Goal: Find specific page/section: Find specific page/section

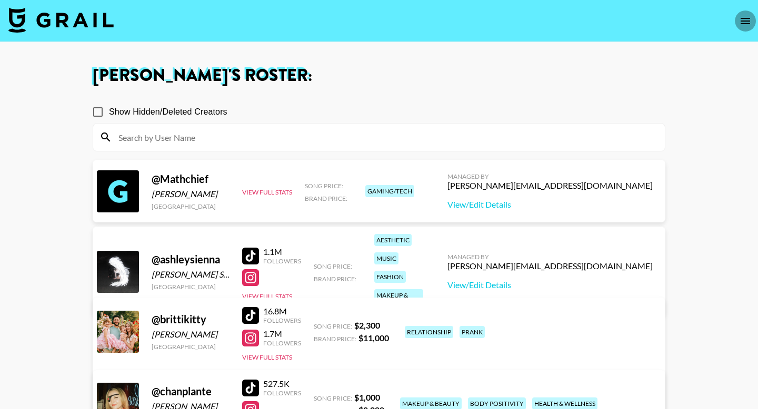
click at [742, 22] on icon "open drawer" at bounding box center [745, 21] width 13 height 13
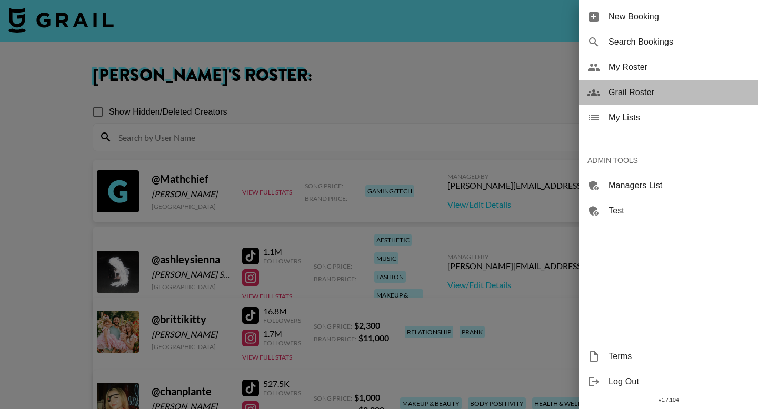
click at [648, 94] on span "Grail Roster" at bounding box center [678, 92] width 141 height 13
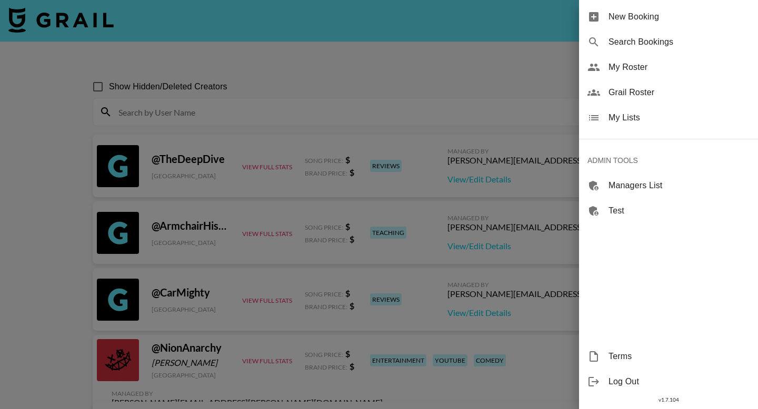
click at [281, 100] on div at bounding box center [379, 204] width 758 height 409
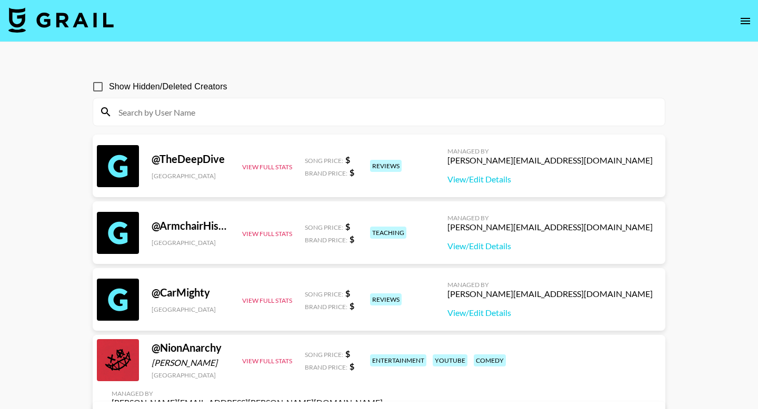
click at [270, 111] on input at bounding box center [385, 112] width 546 height 17
paste input "xo.yanaa"
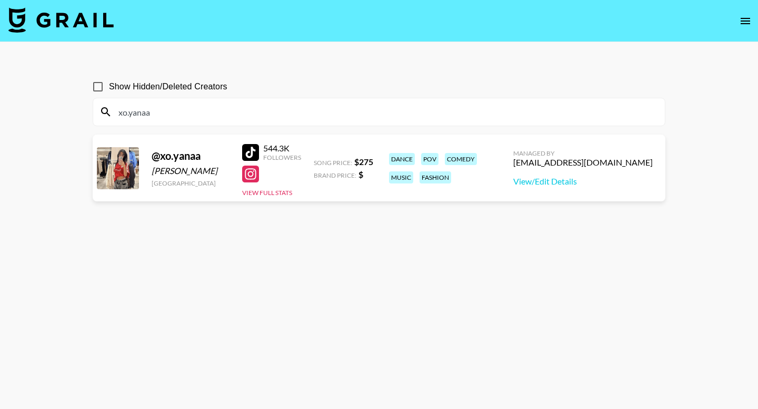
click at [248, 116] on input "xo.yanaa" at bounding box center [385, 112] width 546 height 17
paste input "nayelilovera_"
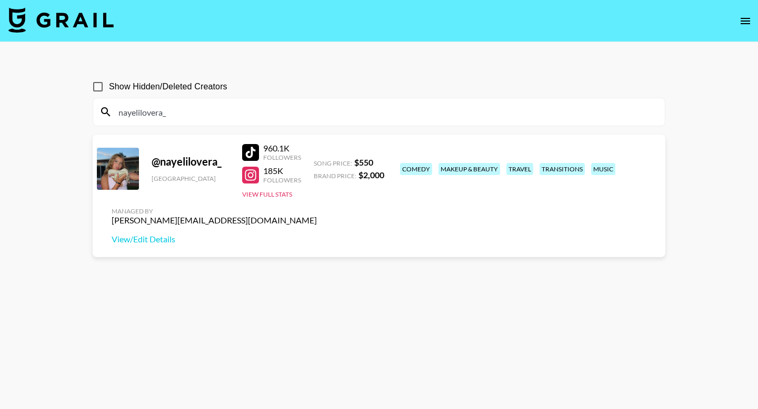
type input "nayelilovera_"
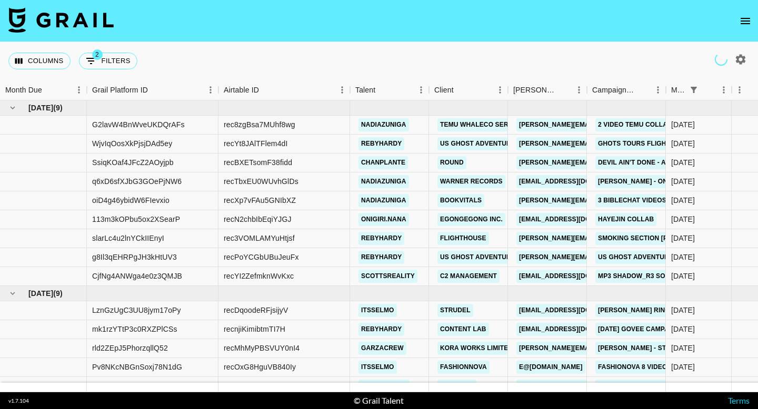
click at [743, 22] on icon "open drawer" at bounding box center [745, 21] width 13 height 13
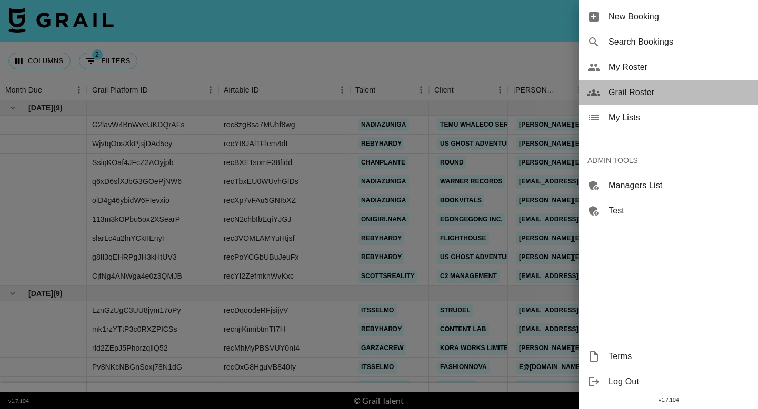
click at [660, 96] on span "Grail Roster" at bounding box center [678, 92] width 141 height 13
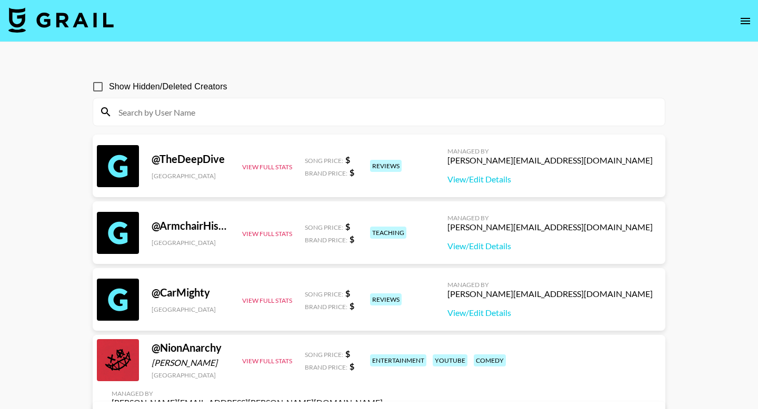
click at [202, 108] on input at bounding box center [385, 112] width 546 height 17
paste input "jada.tiara1"
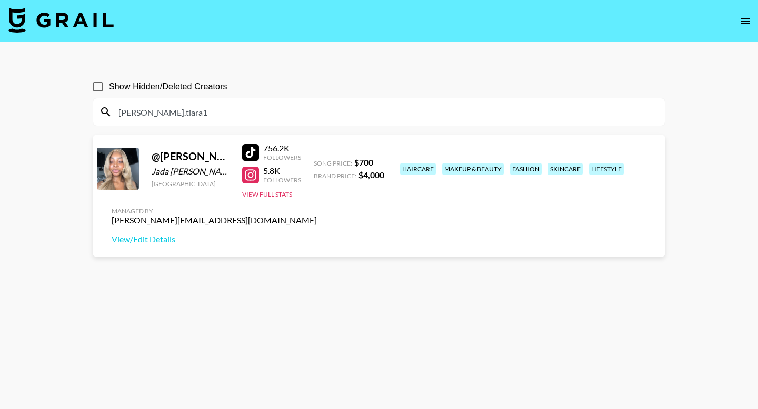
type input "jada.tiara1"
